Goal: Information Seeking & Learning: Learn about a topic

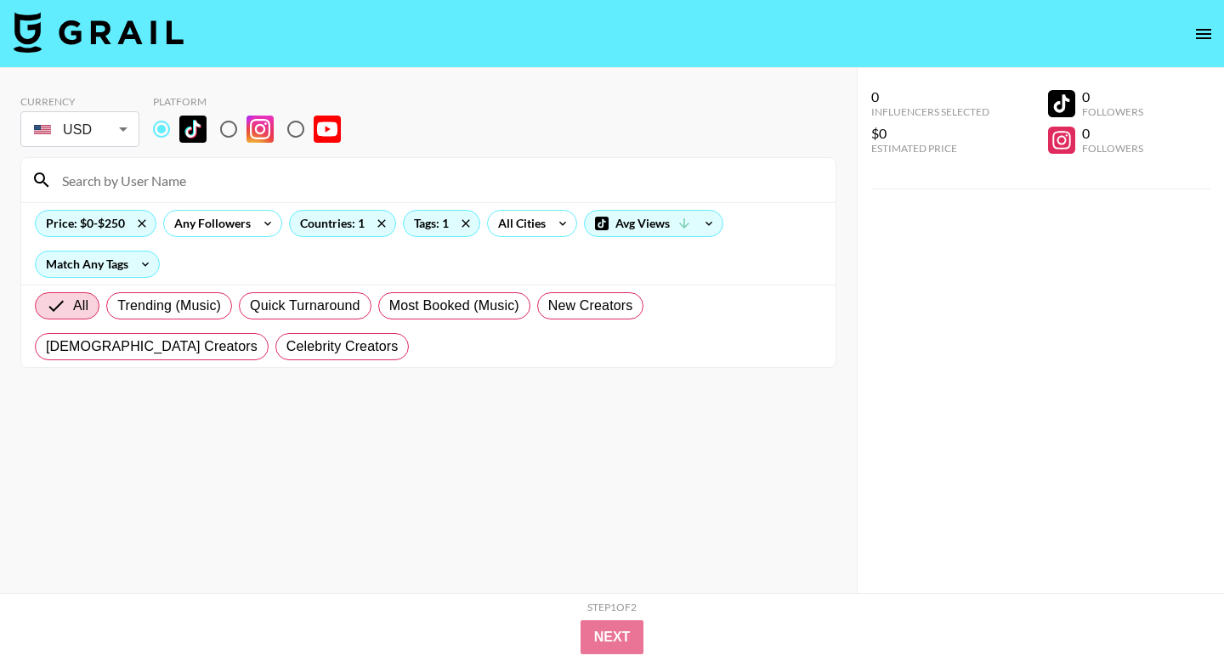
scroll to position [2622, 0]
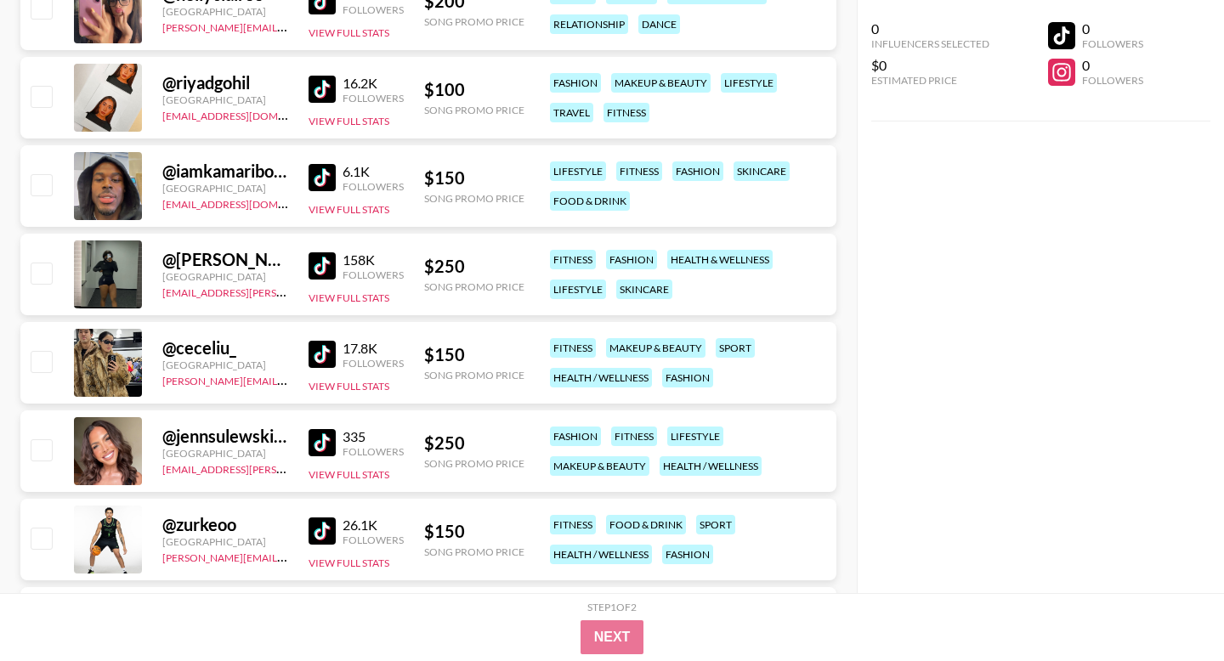
click at [323, 433] on img at bounding box center [321, 442] width 27 height 27
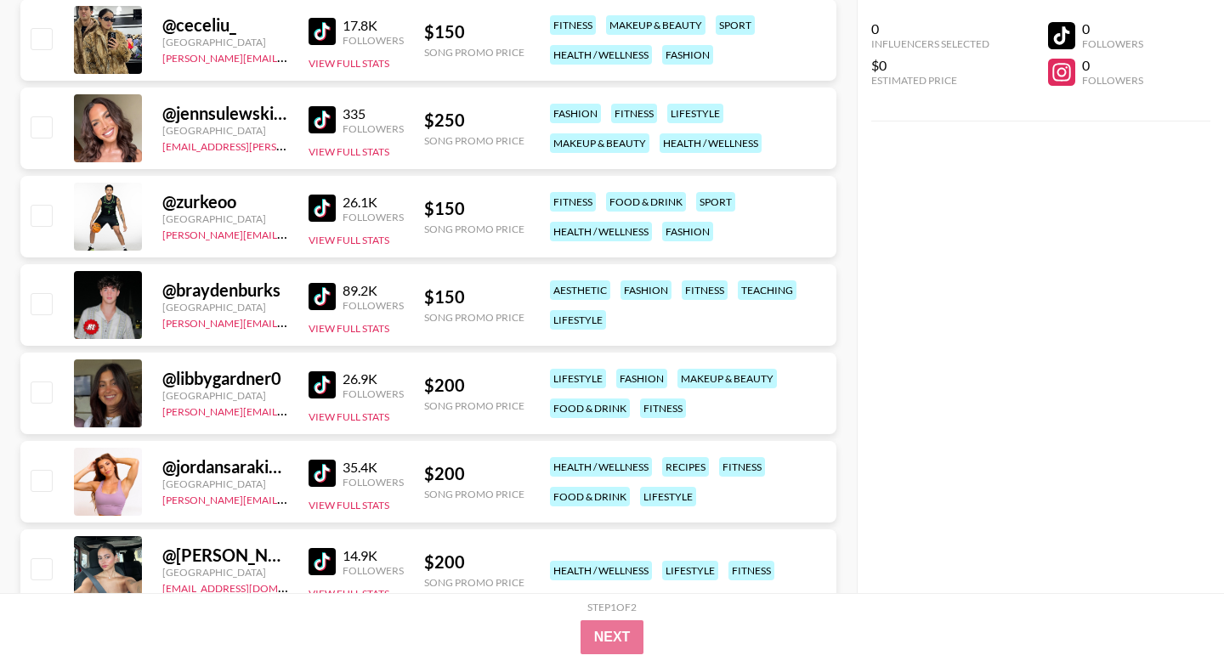
scroll to position [2962, 0]
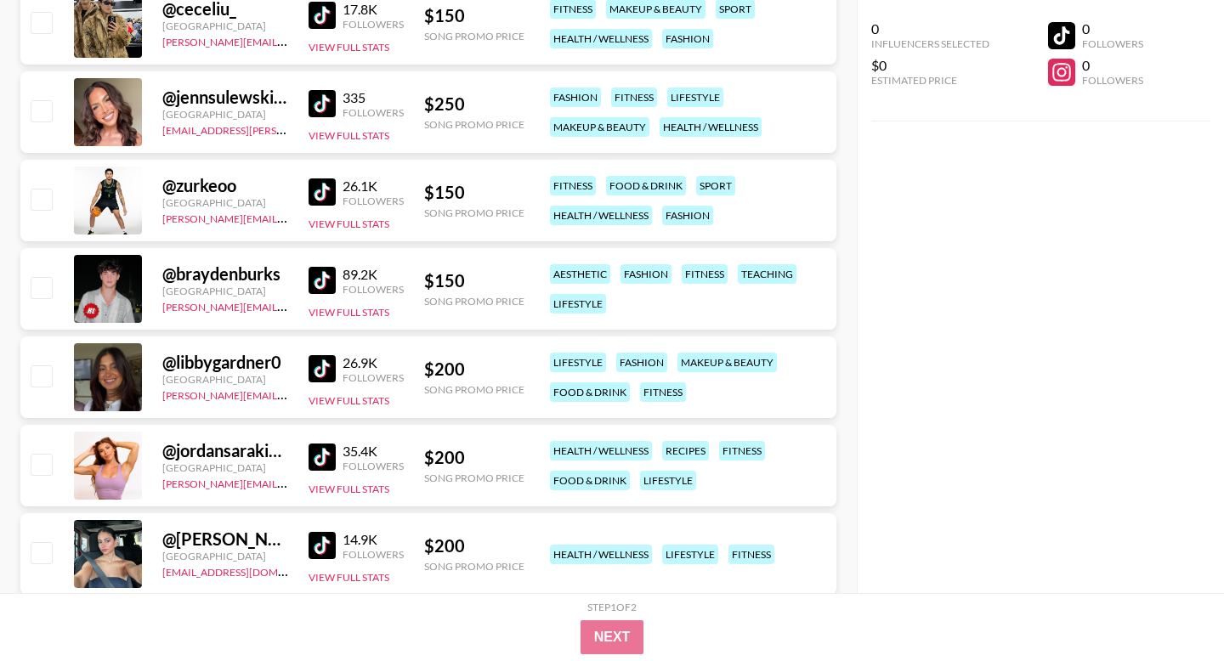
click at [312, 367] on img at bounding box center [321, 368] width 27 height 27
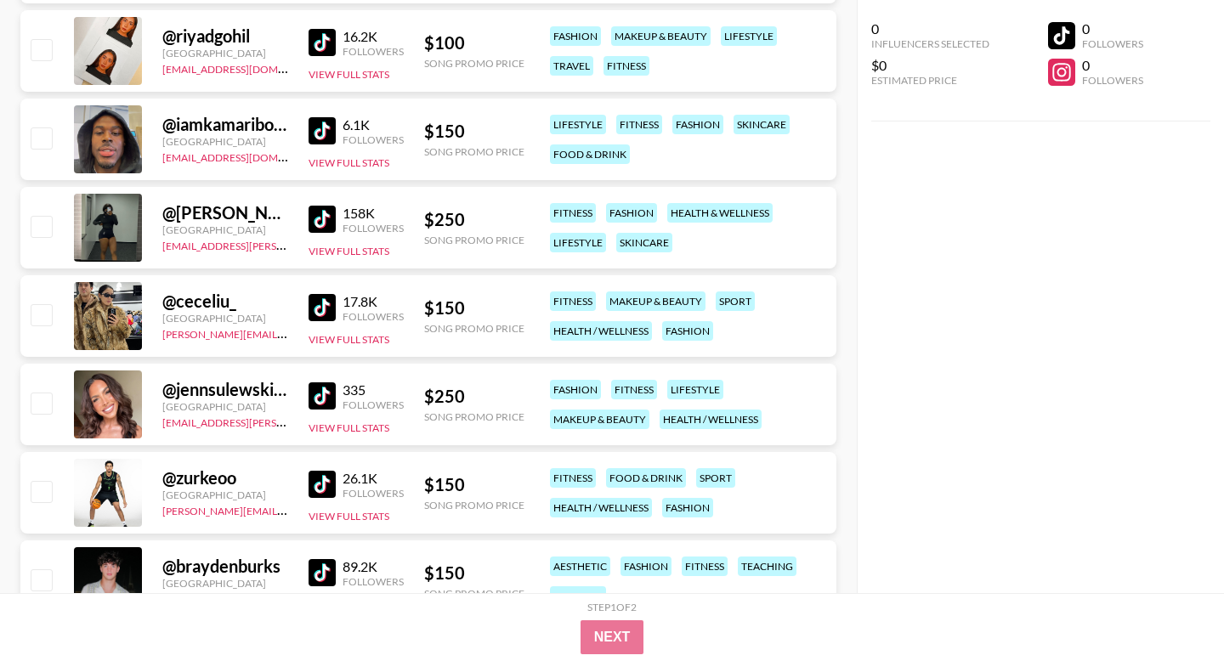
scroll to position [2643, 0]
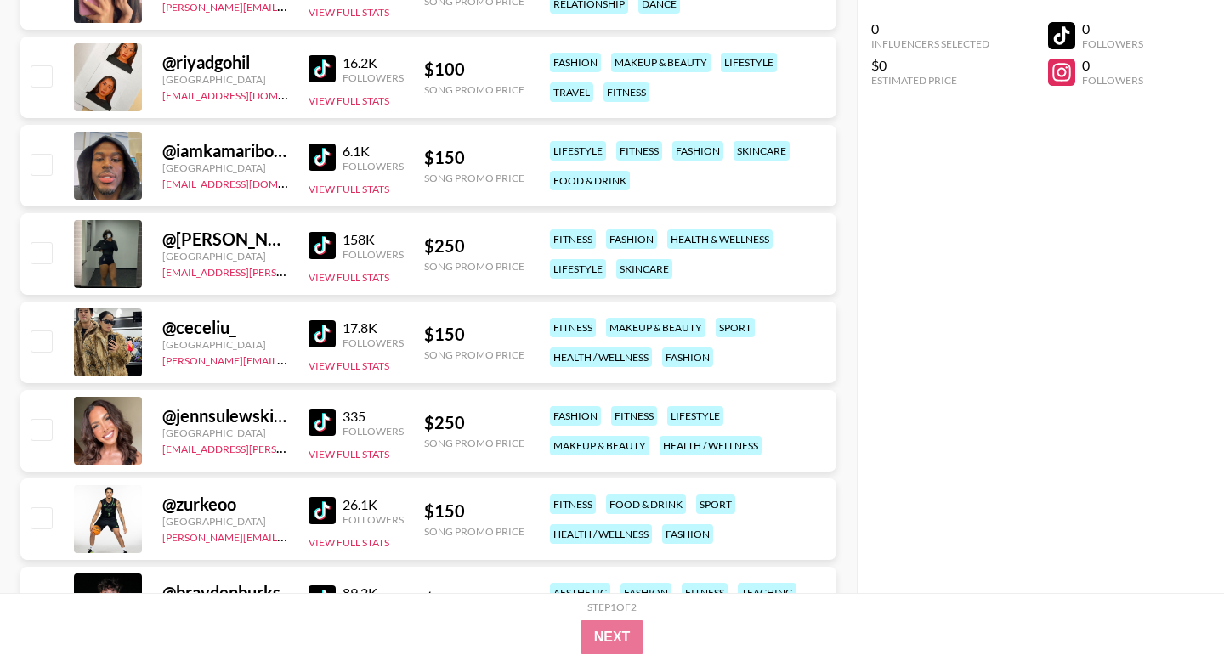
click at [314, 257] on img at bounding box center [321, 245] width 27 height 27
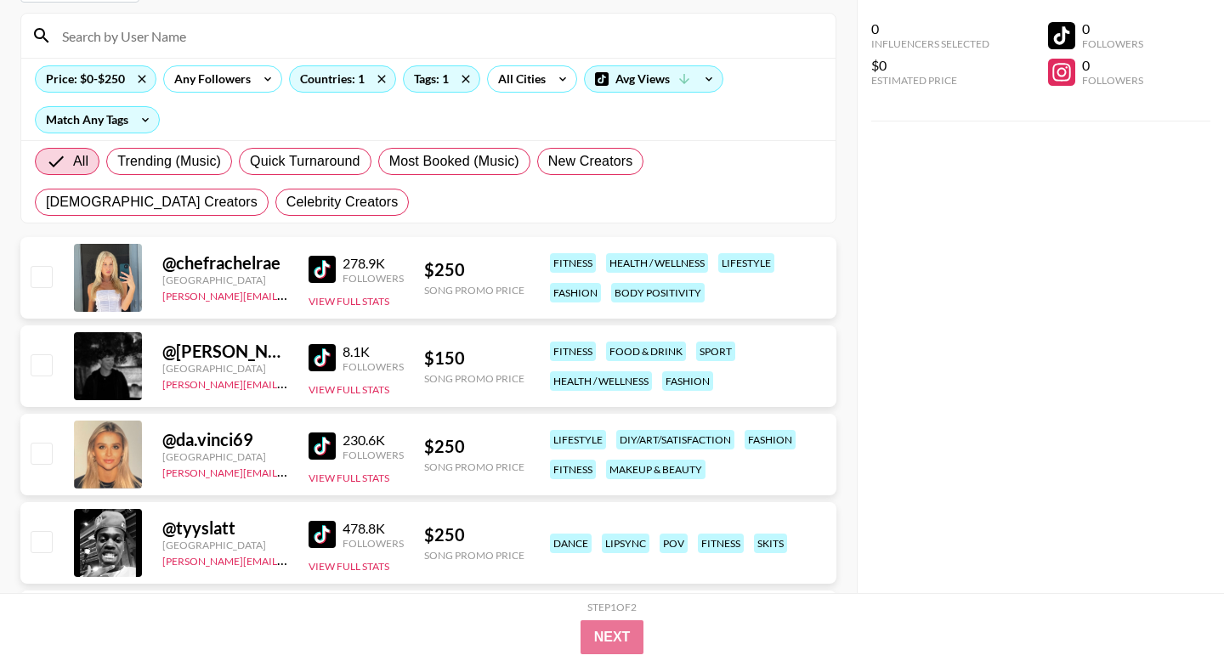
scroll to position [0, 0]
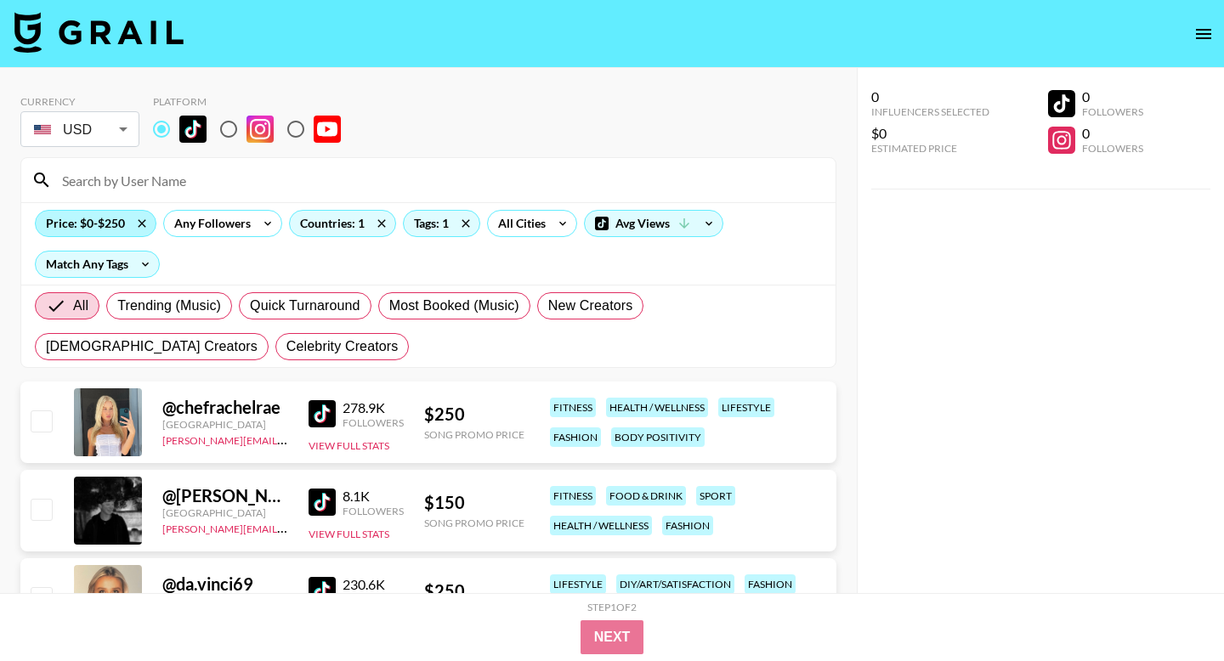
click at [112, 211] on div "Price: $0-$250" at bounding box center [96, 223] width 120 height 25
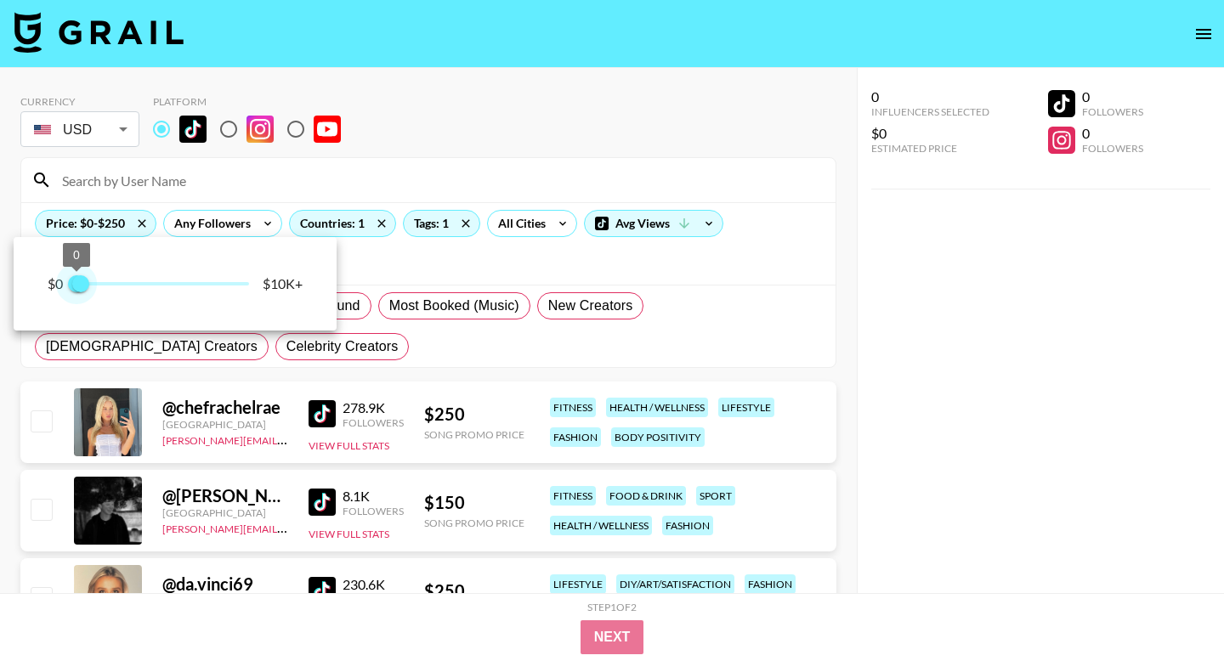
type input "250"
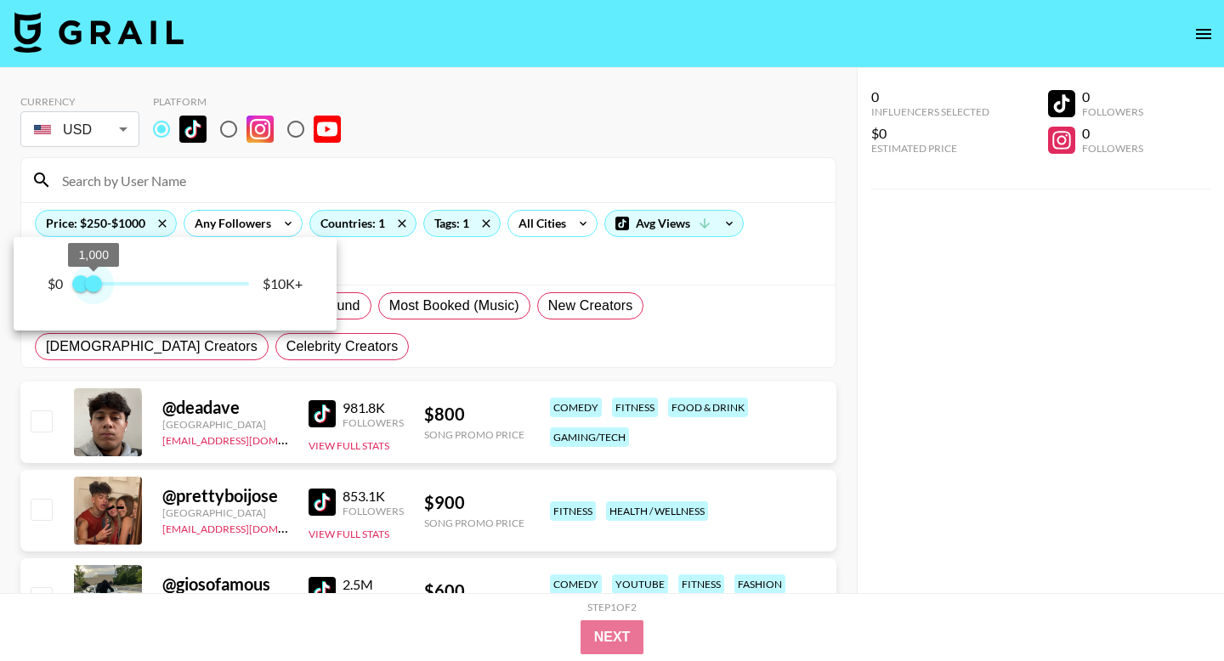
type input "500"
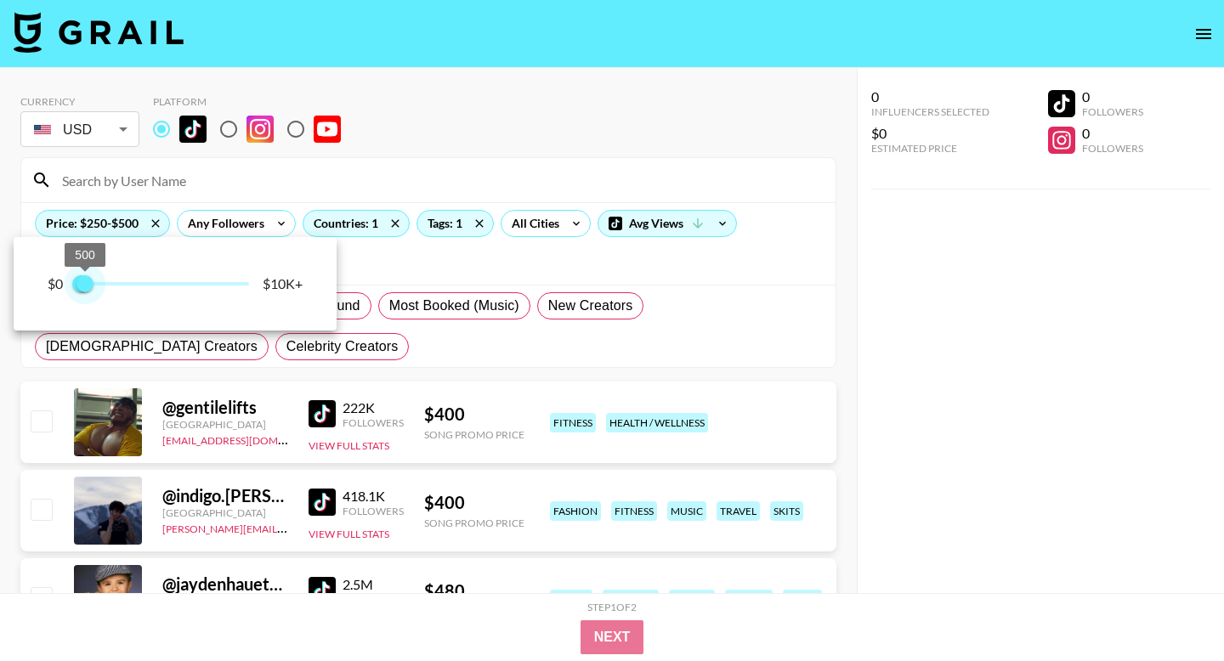
drag, startPoint x: 74, startPoint y: 280, endPoint x: 86, endPoint y: 278, distance: 12.0
click at [85, 278] on span "500" at bounding box center [84, 283] width 17 height 17
click at [390, 147] on div at bounding box center [612, 330] width 1224 height 661
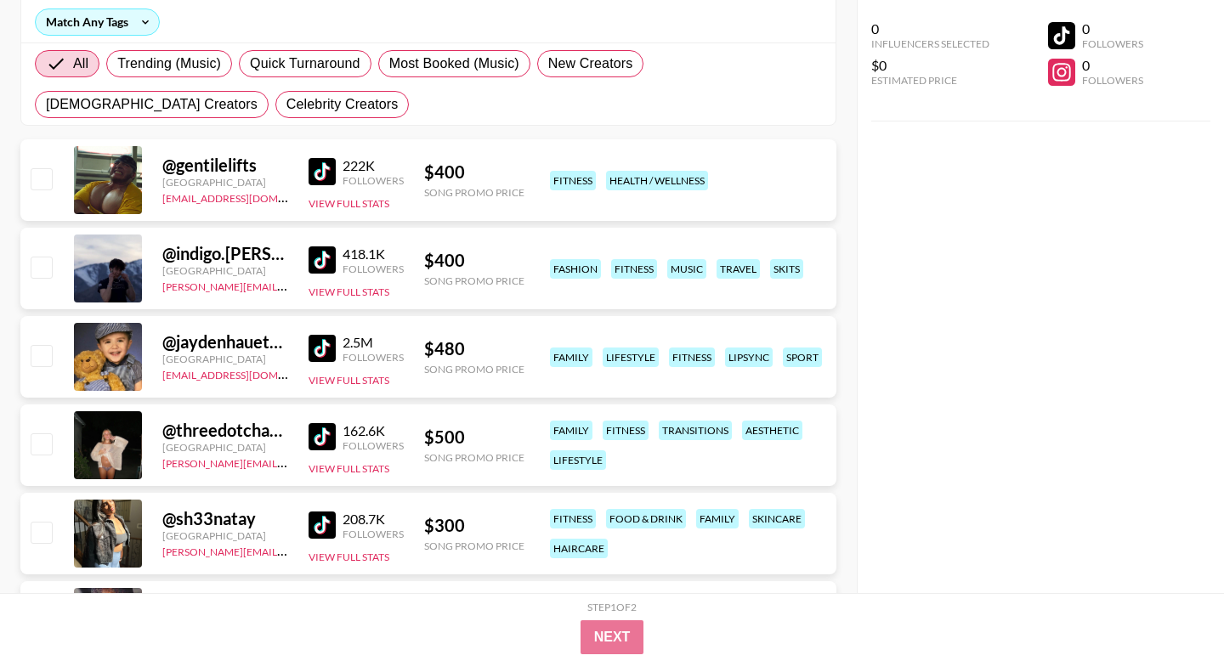
scroll to position [245, 0]
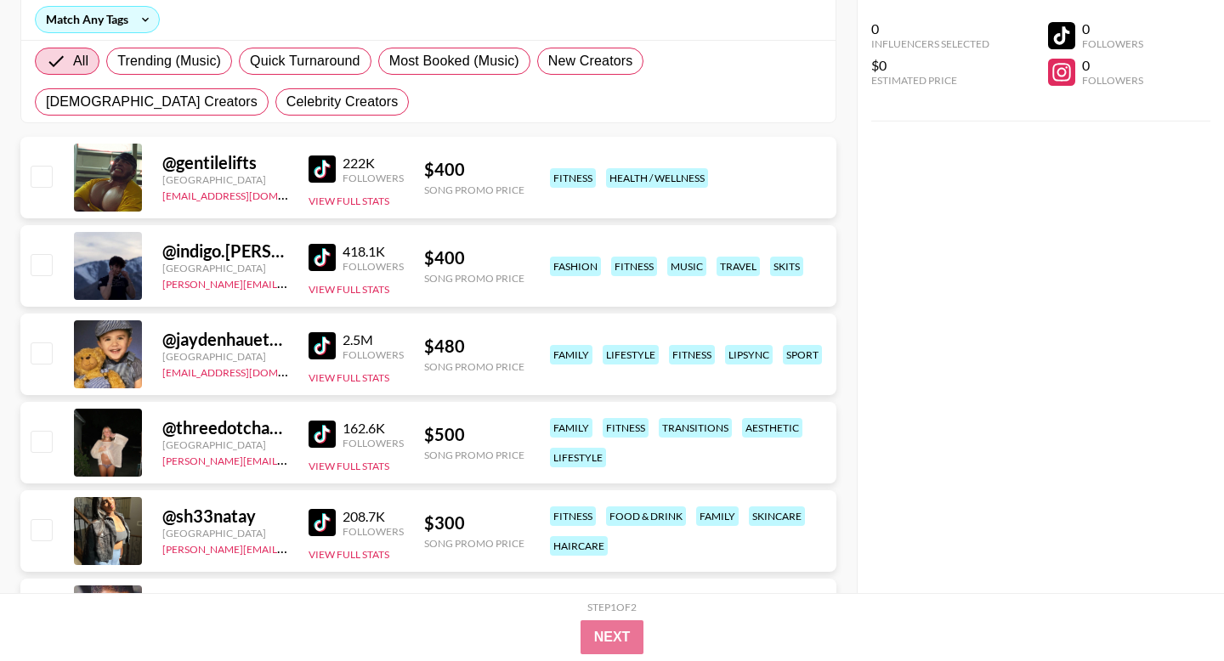
click at [137, 441] on div at bounding box center [108, 443] width 68 height 68
click at [331, 439] on img at bounding box center [321, 434] width 27 height 27
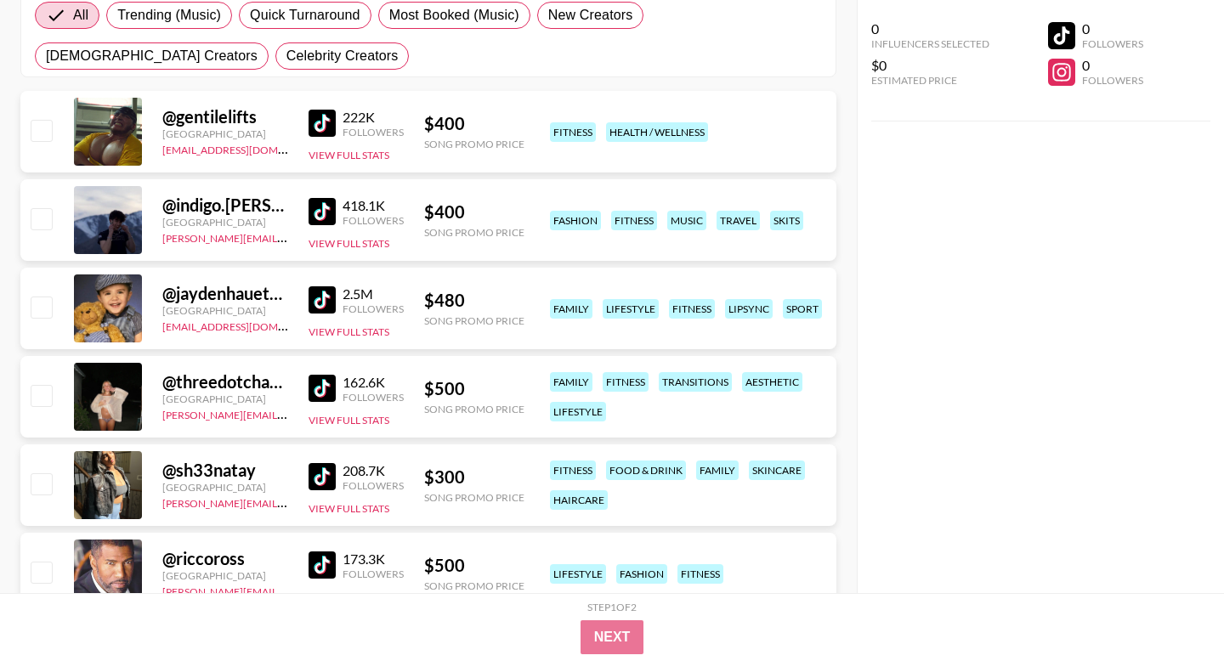
scroll to position [301, 0]
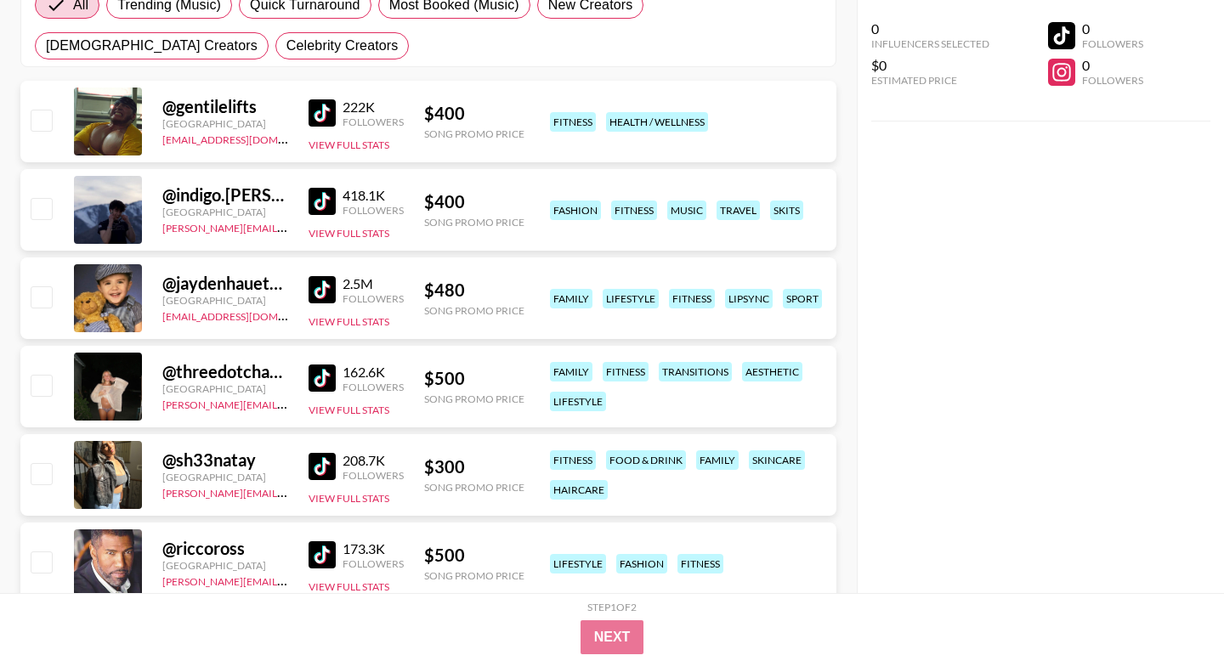
click at [322, 465] on img at bounding box center [321, 466] width 27 height 27
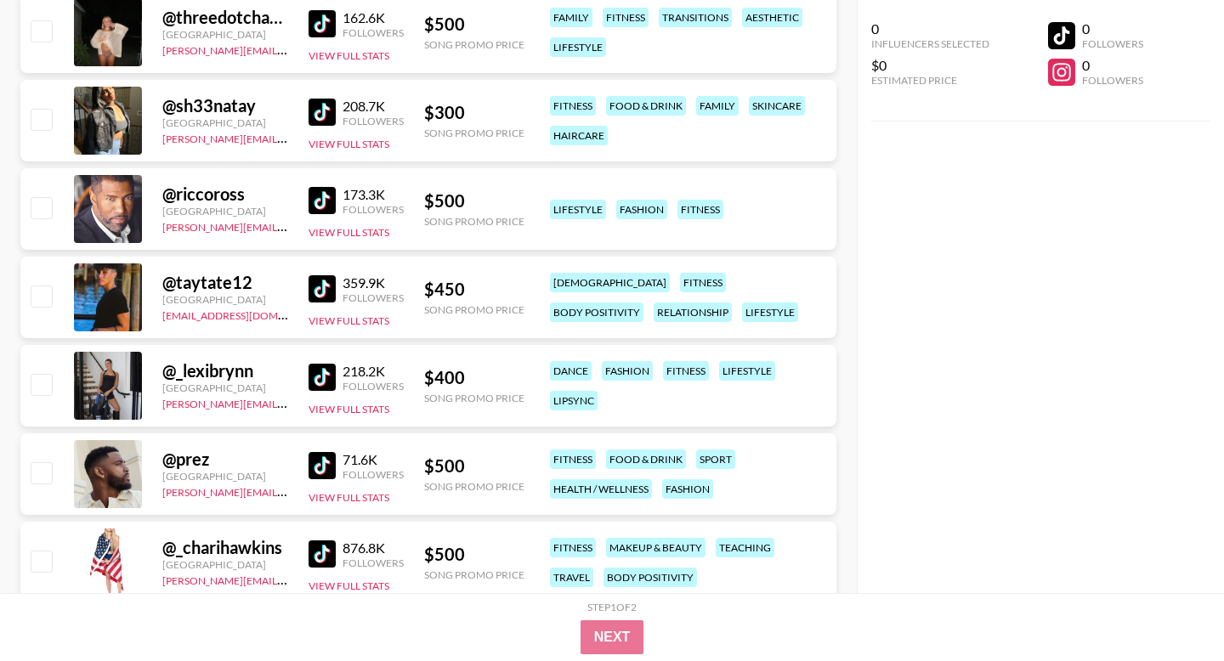
scroll to position [664, 0]
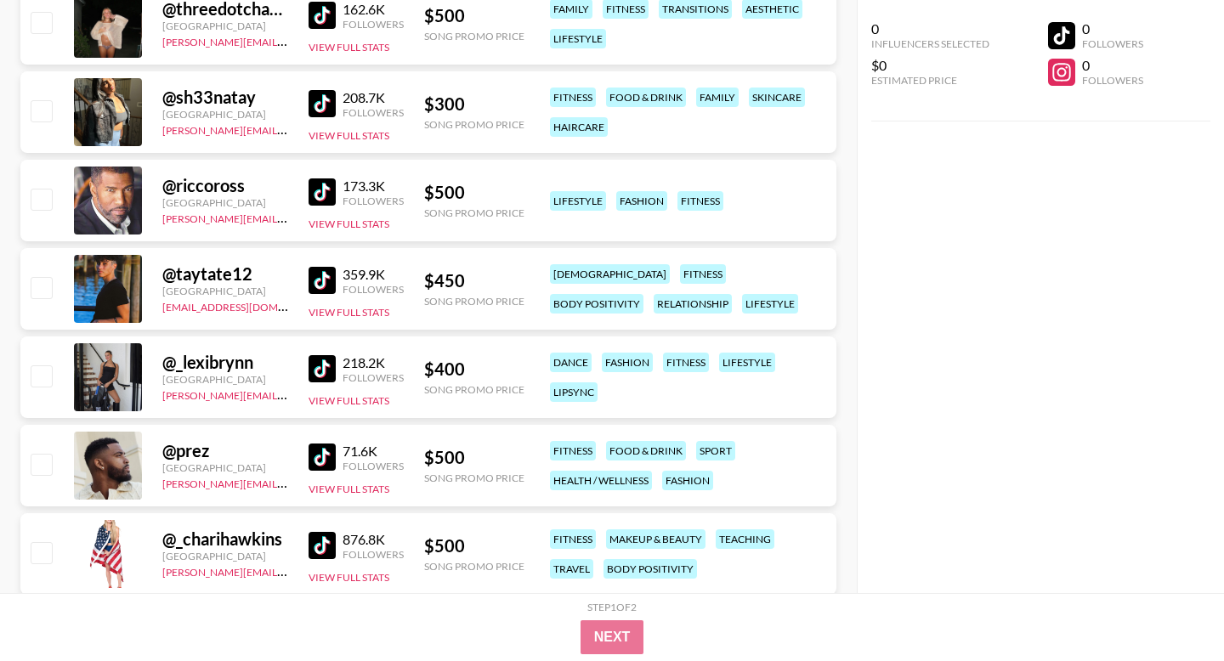
click at [316, 371] on img at bounding box center [321, 368] width 27 height 27
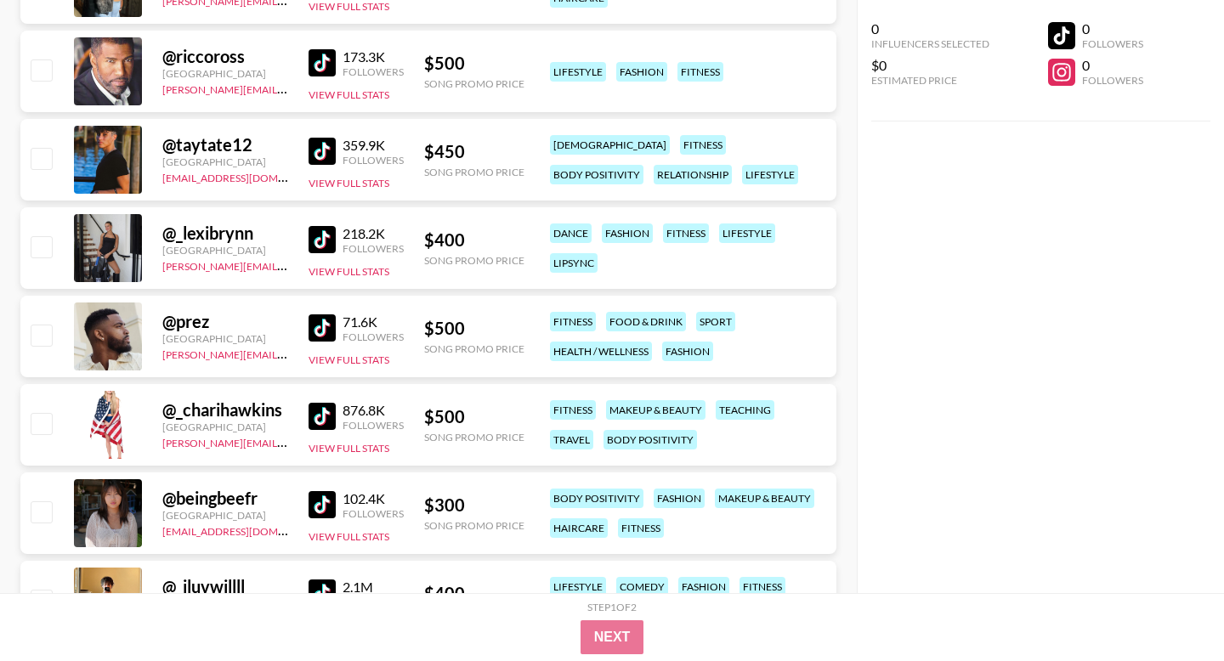
scroll to position [802, 0]
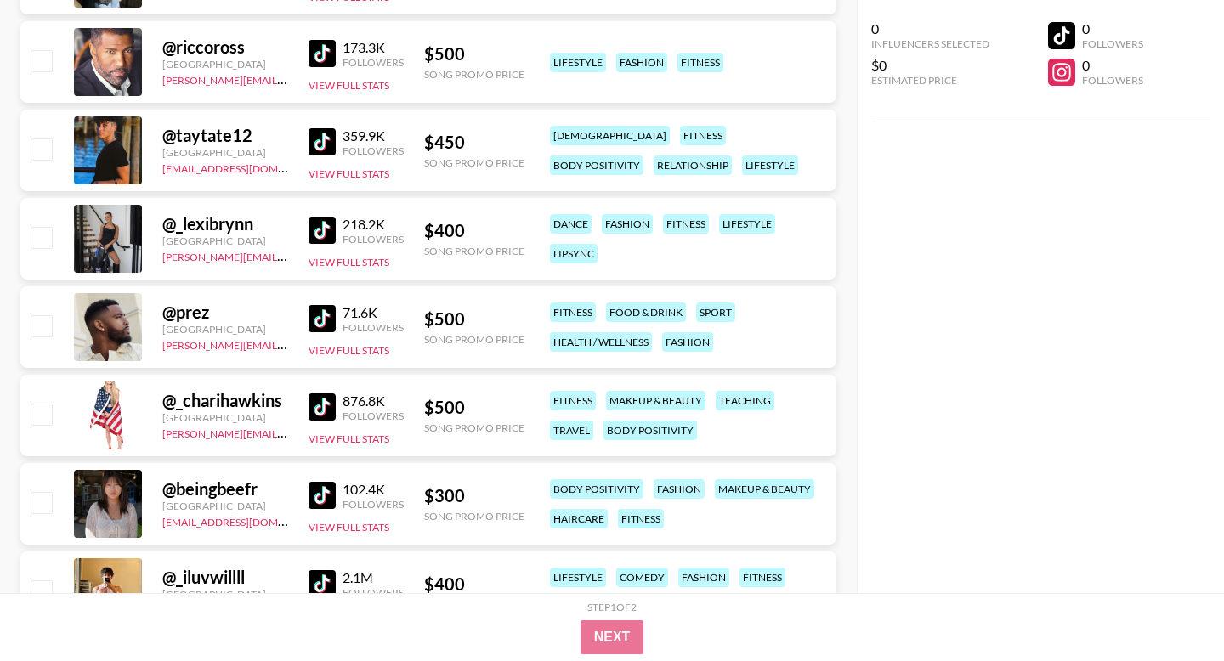
click at [325, 406] on img at bounding box center [321, 406] width 27 height 27
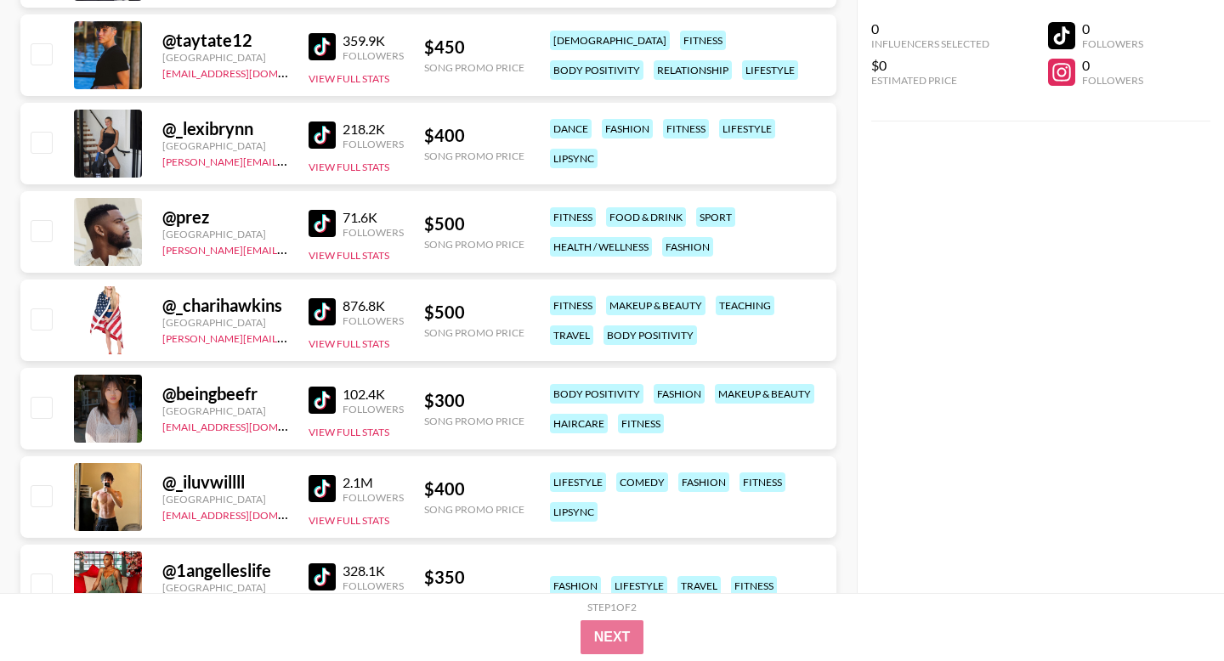
scroll to position [911, 0]
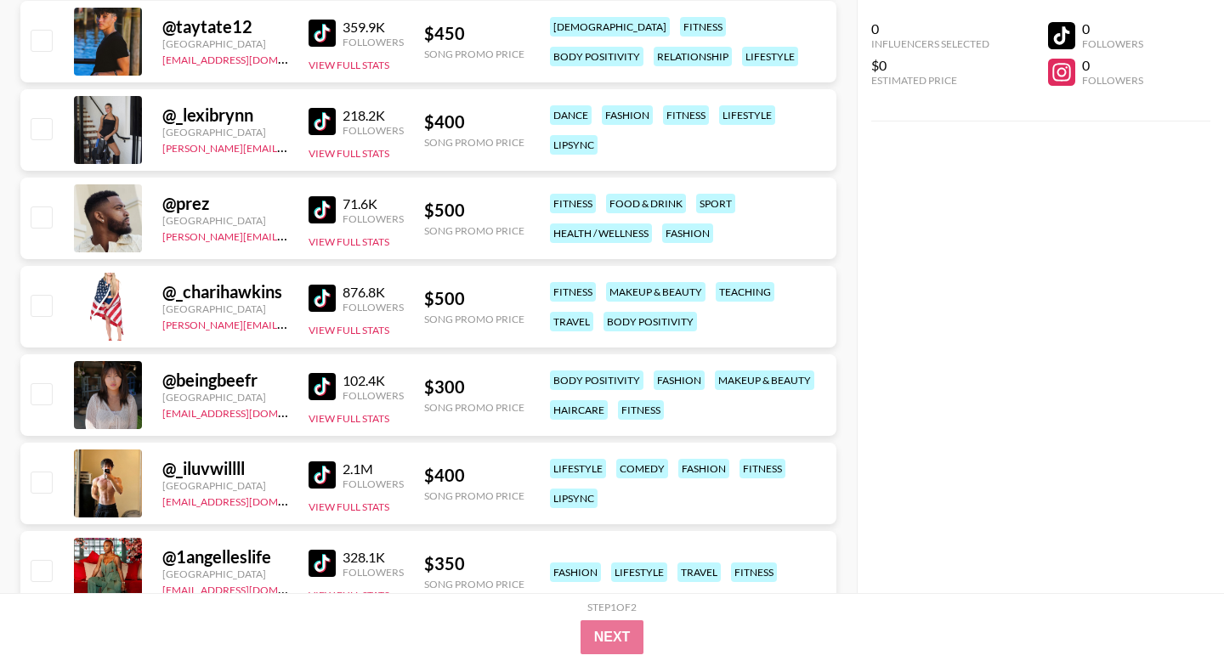
click at [330, 388] on img at bounding box center [321, 386] width 27 height 27
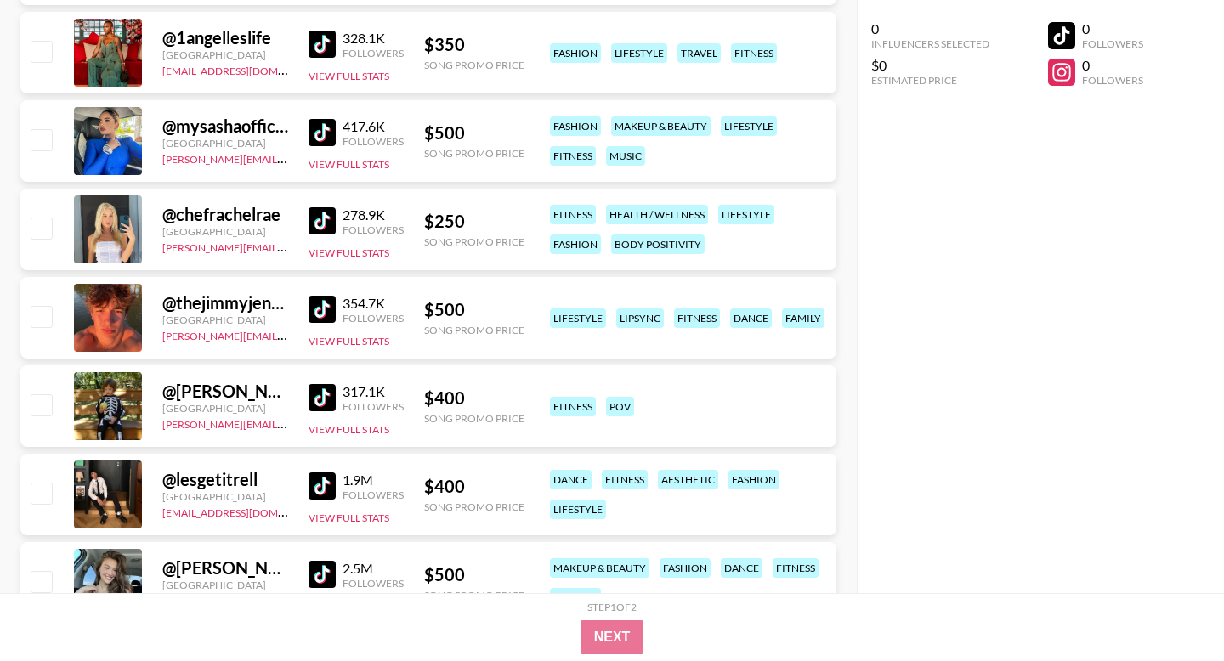
scroll to position [1445, 0]
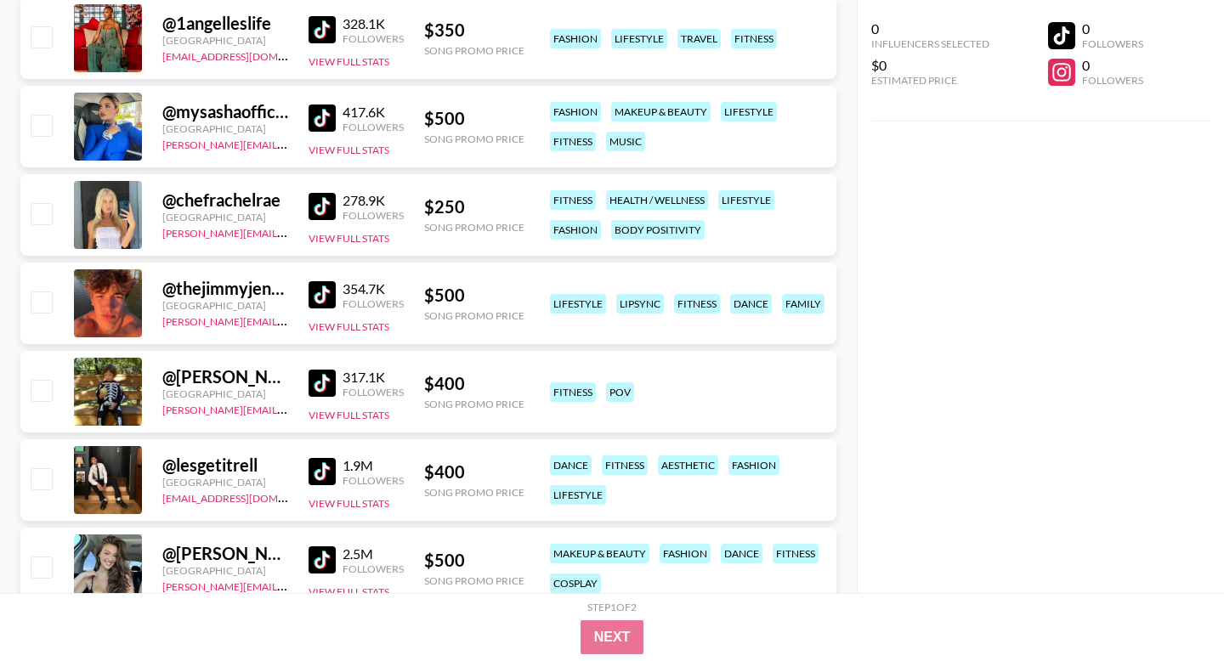
click at [324, 372] on img at bounding box center [321, 383] width 27 height 27
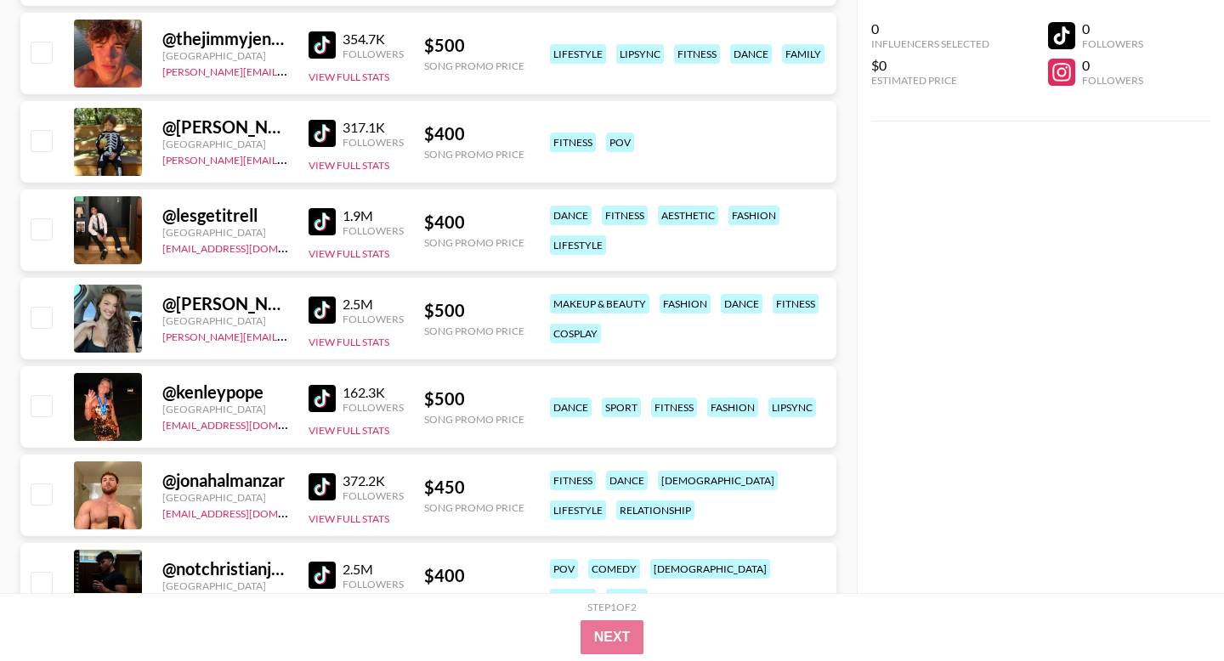
scroll to position [1700, 0]
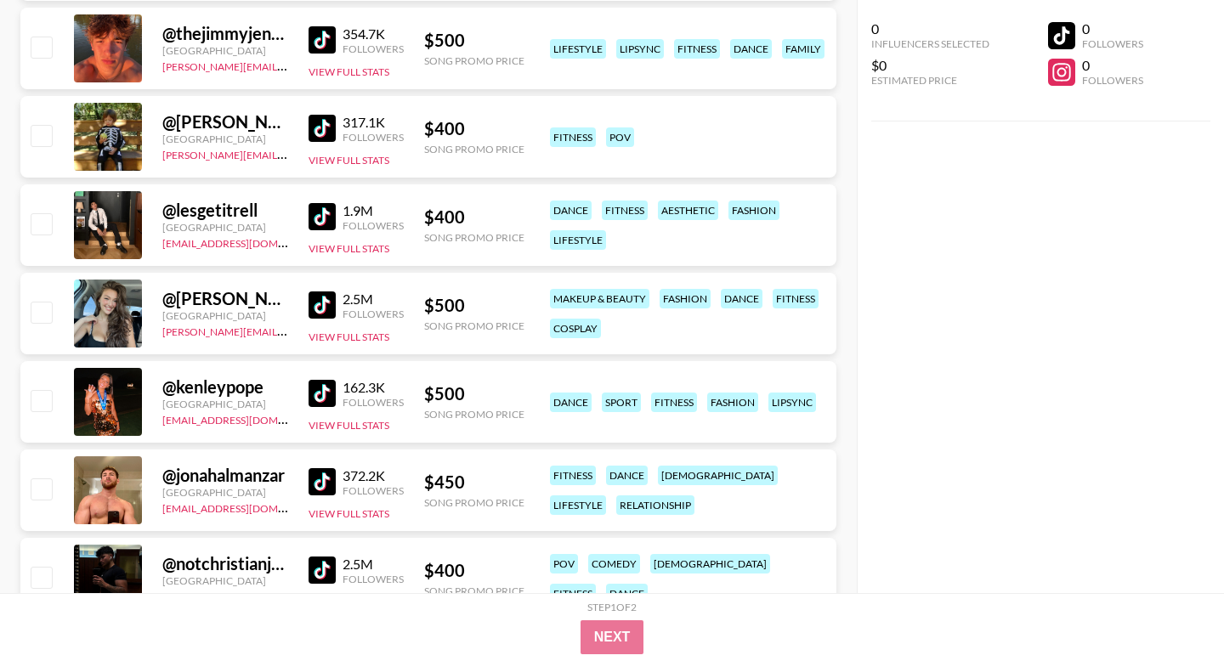
click at [321, 392] on img at bounding box center [321, 393] width 27 height 27
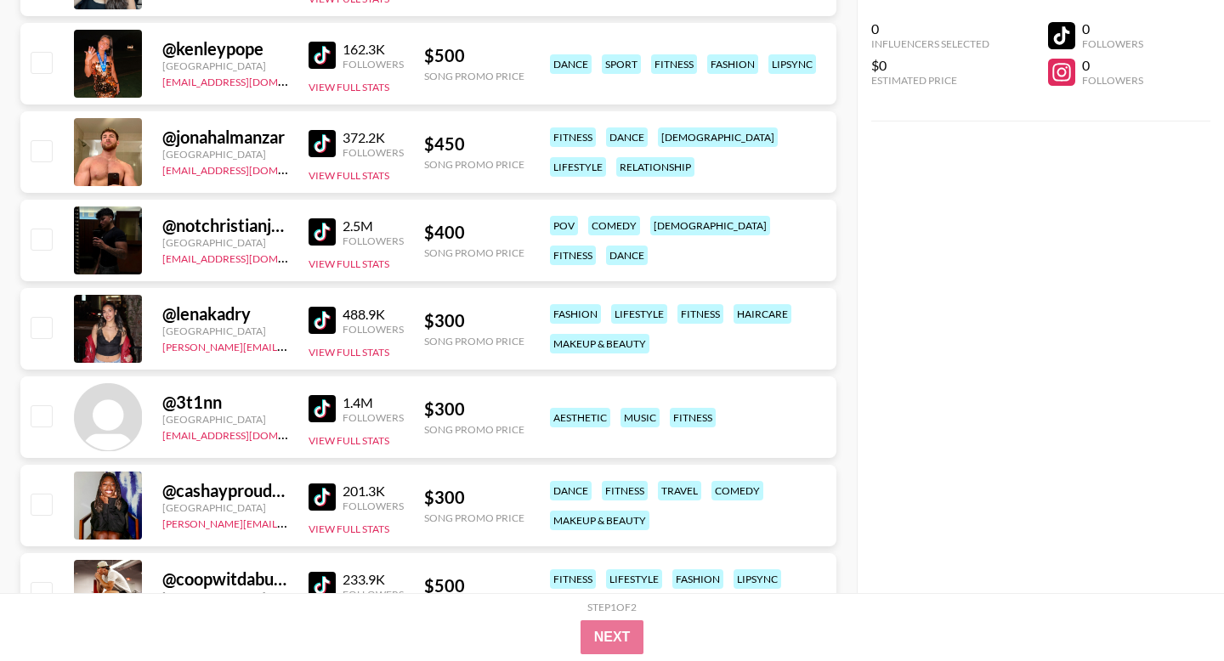
scroll to position [2062, 0]
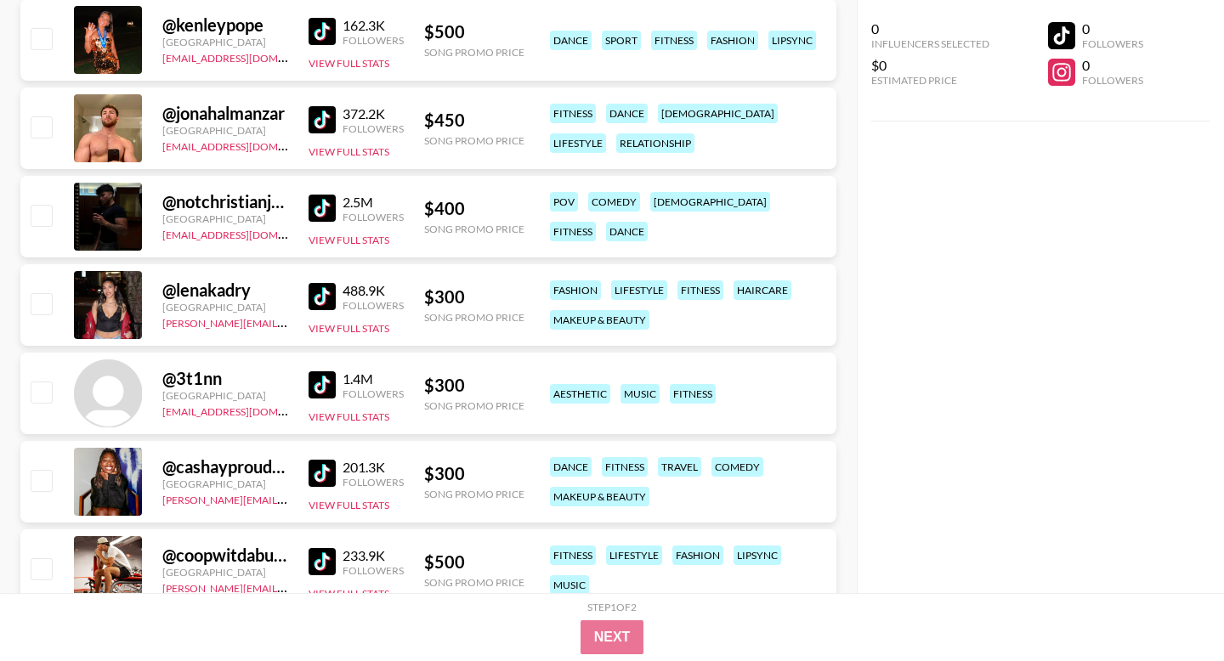
click at [331, 300] on img at bounding box center [321, 296] width 27 height 27
